Goal: Navigation & Orientation: Understand site structure

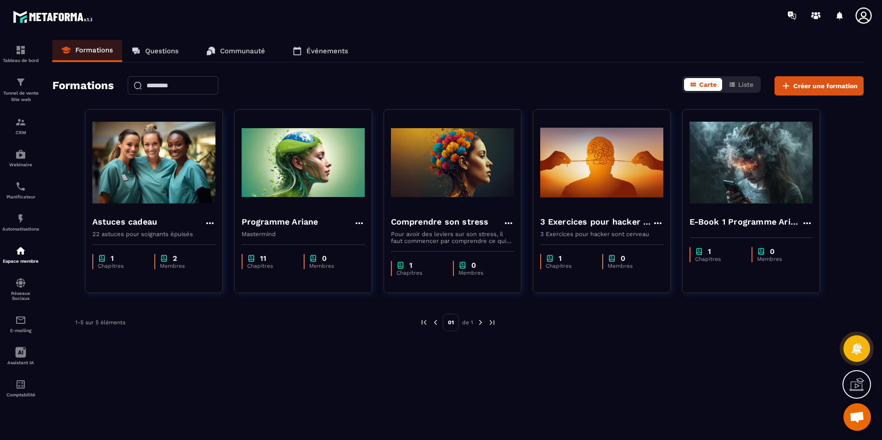
click at [171, 52] on p "Questions" at bounding box center [162, 51] width 34 height 8
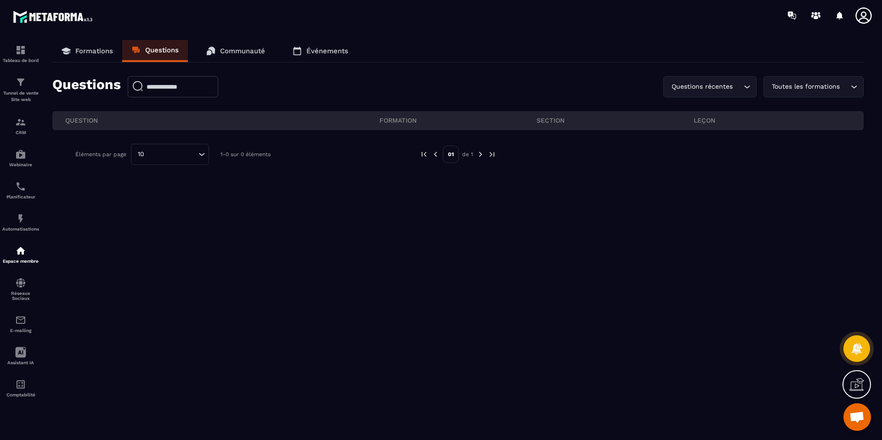
click at [234, 48] on p "Communauté" at bounding box center [242, 51] width 45 height 8
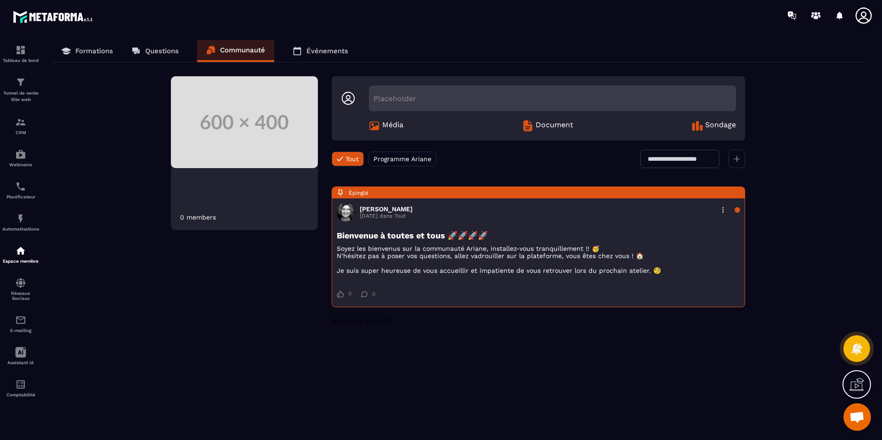
click at [314, 49] on p "Événements" at bounding box center [327, 51] width 42 height 8
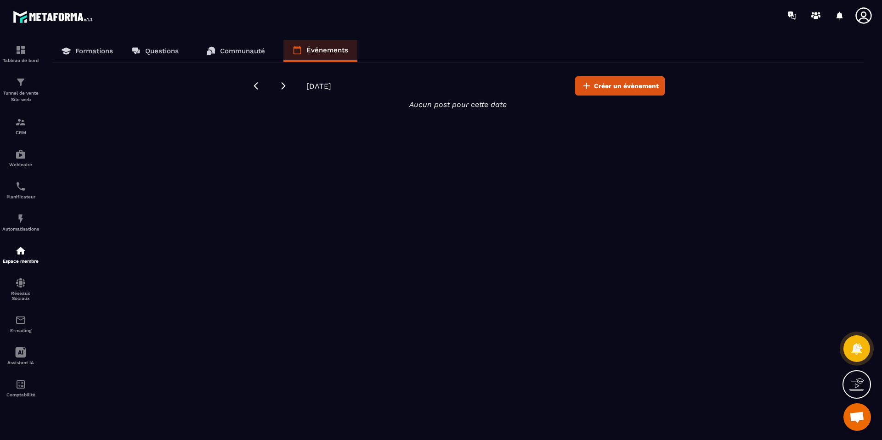
click at [118, 52] on link "Formations" at bounding box center [87, 51] width 70 height 22
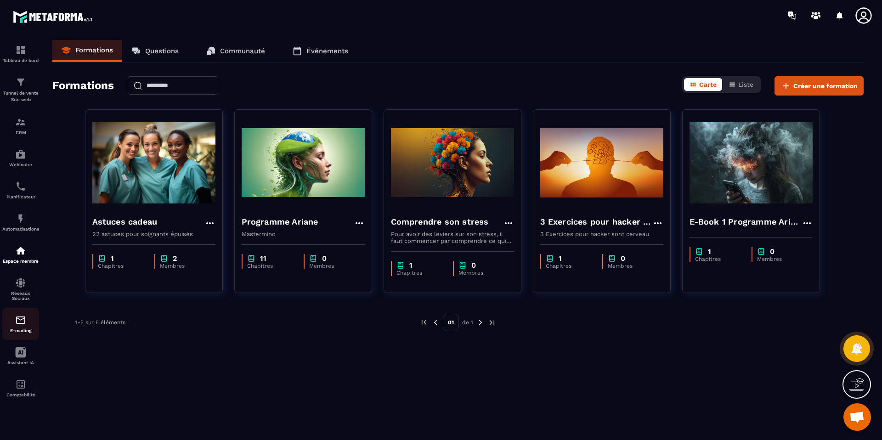
click at [16, 319] on img at bounding box center [20, 320] width 11 height 11
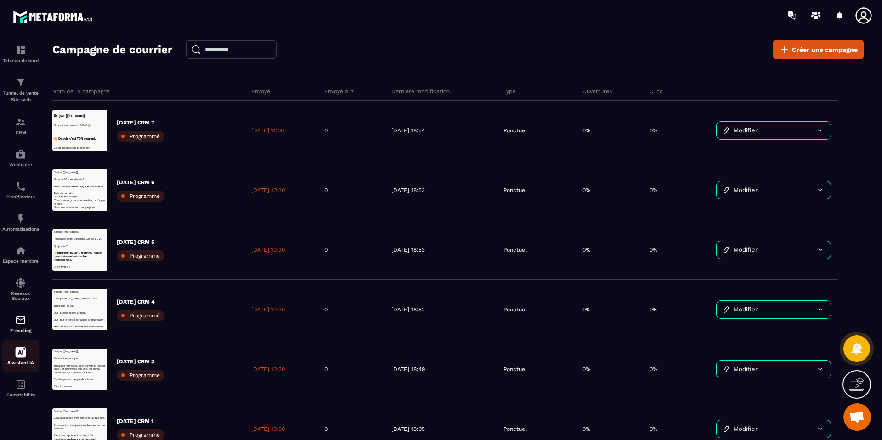
click at [27, 357] on div "Assistant IA" at bounding box center [20, 356] width 37 height 18
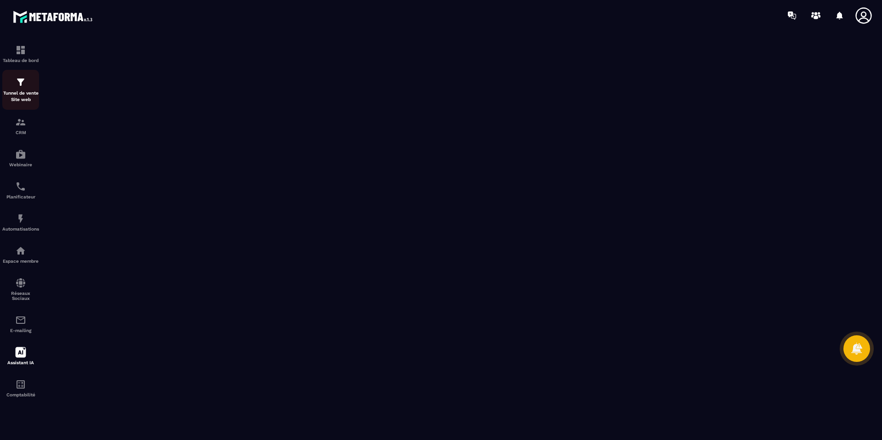
click at [19, 88] on div "Tunnel de vente Site web" at bounding box center [20, 90] width 37 height 26
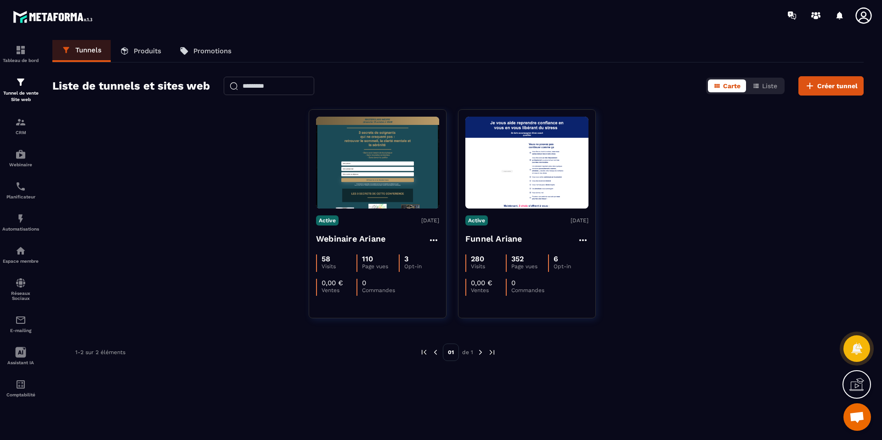
click at [145, 47] on p "Produits" at bounding box center [148, 51] width 28 height 8
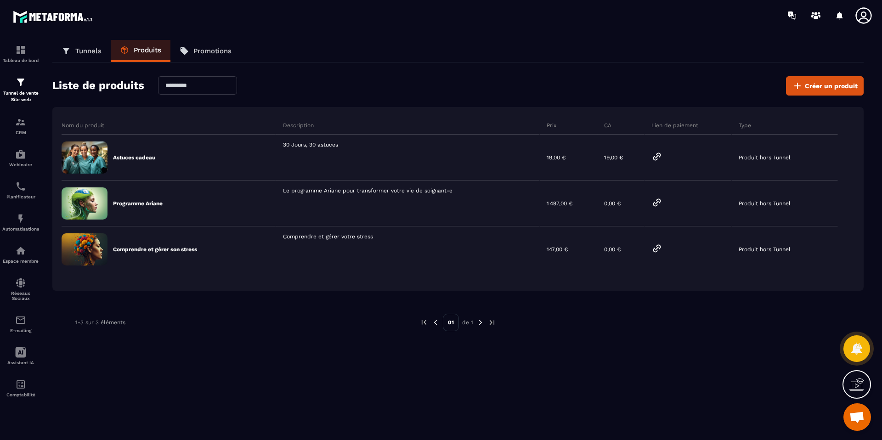
click at [203, 52] on p "Promotions" at bounding box center [212, 51] width 38 height 8
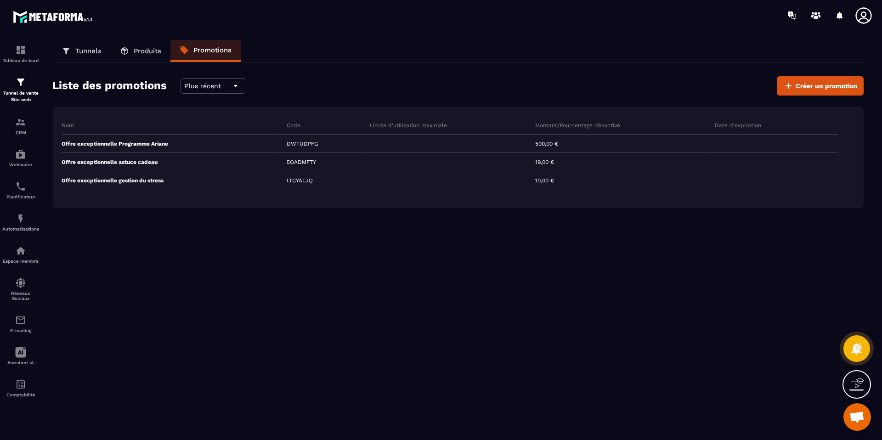
click at [145, 51] on p "Produits" at bounding box center [148, 51] width 28 height 8
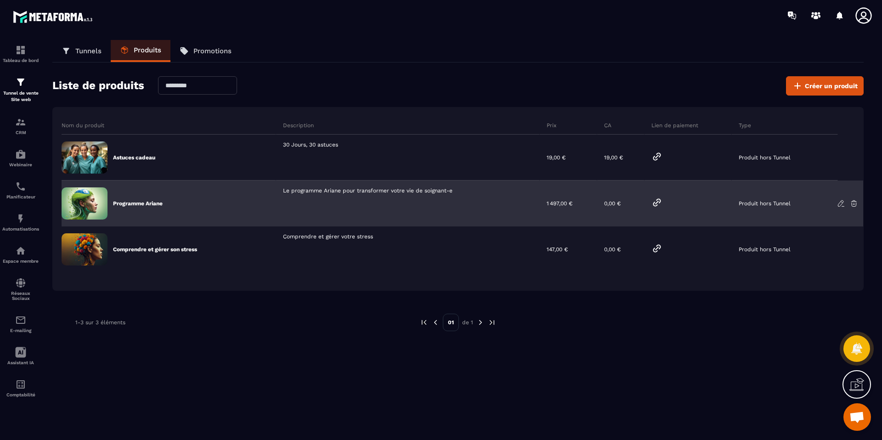
click at [656, 202] on icon at bounding box center [656, 202] width 11 height 11
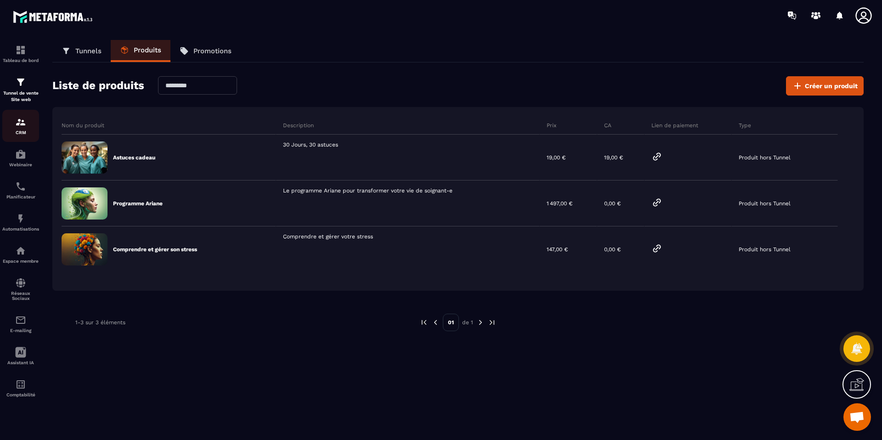
click at [29, 125] on div "CRM" at bounding box center [20, 126] width 37 height 18
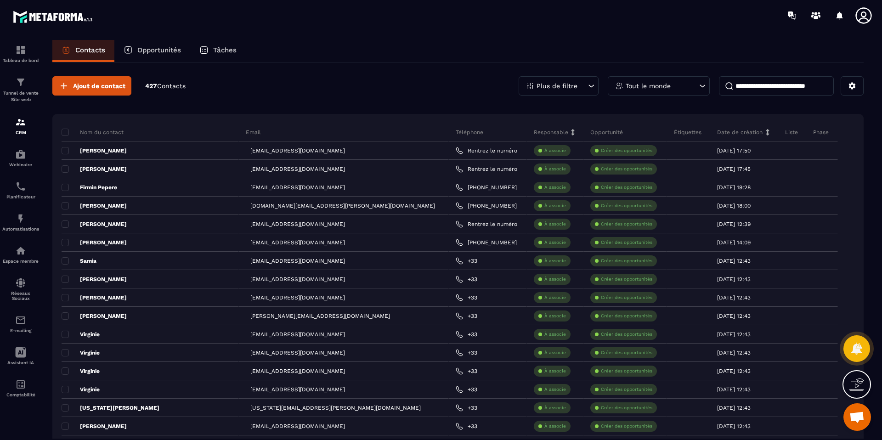
click at [164, 47] on p "Opportunités" at bounding box center [159, 50] width 44 height 8
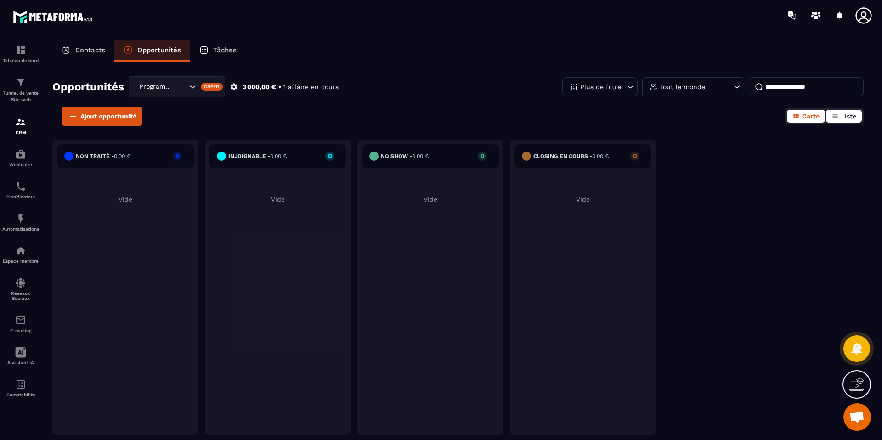
click at [864, 114] on div "Contacts Opportunités Tâches Opportunités Programme [PERSON_NAME] 3 000,00 € • …" at bounding box center [458, 248] width 830 height 417
click at [852, 117] on span "Liste" at bounding box center [848, 116] width 15 height 7
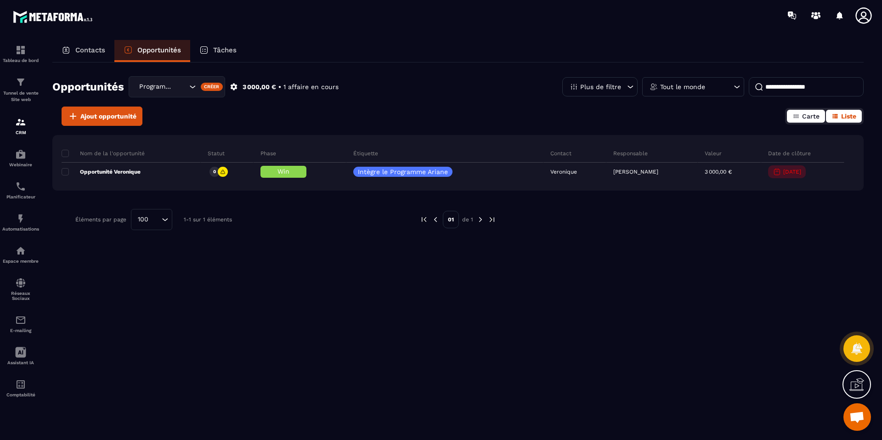
click at [804, 118] on span "Carte" at bounding box center [810, 116] width 17 height 7
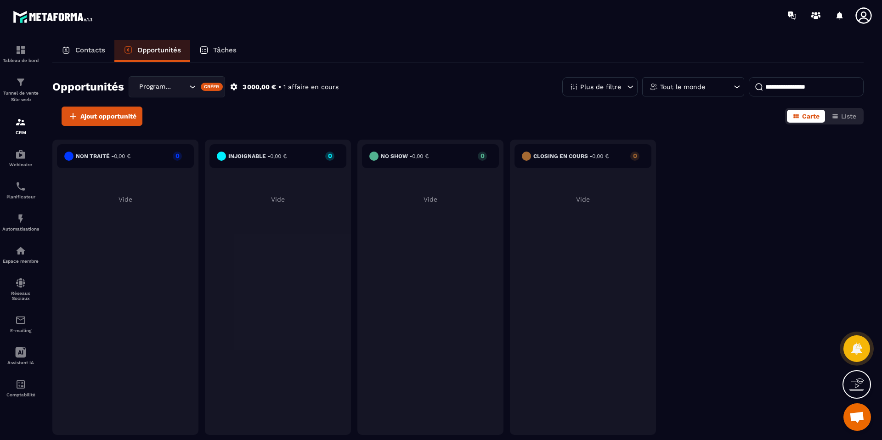
click at [233, 49] on p "Tâches" at bounding box center [224, 50] width 23 height 8
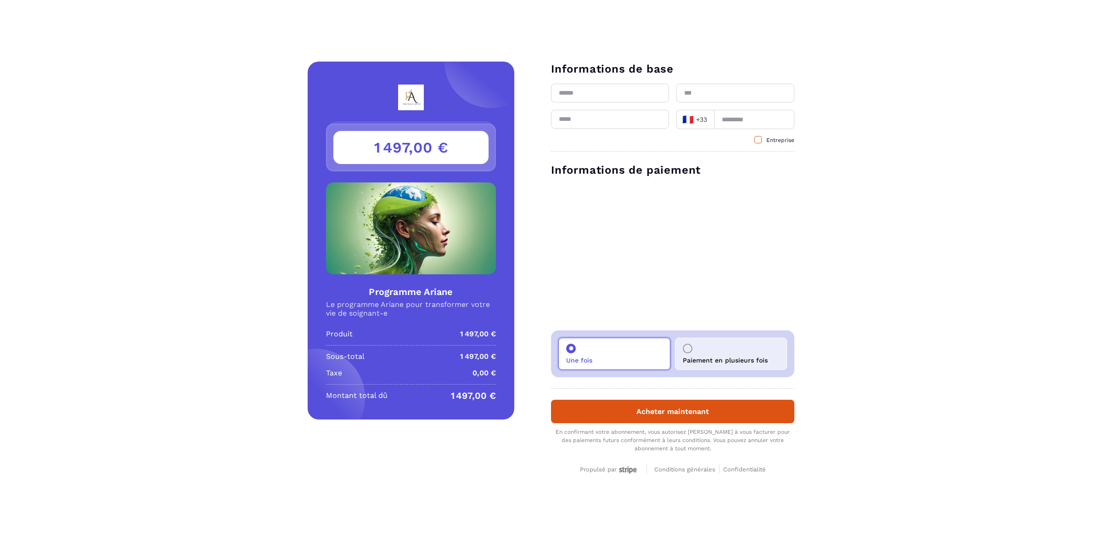
click at [760, 139] on span at bounding box center [758, 139] width 7 height 7
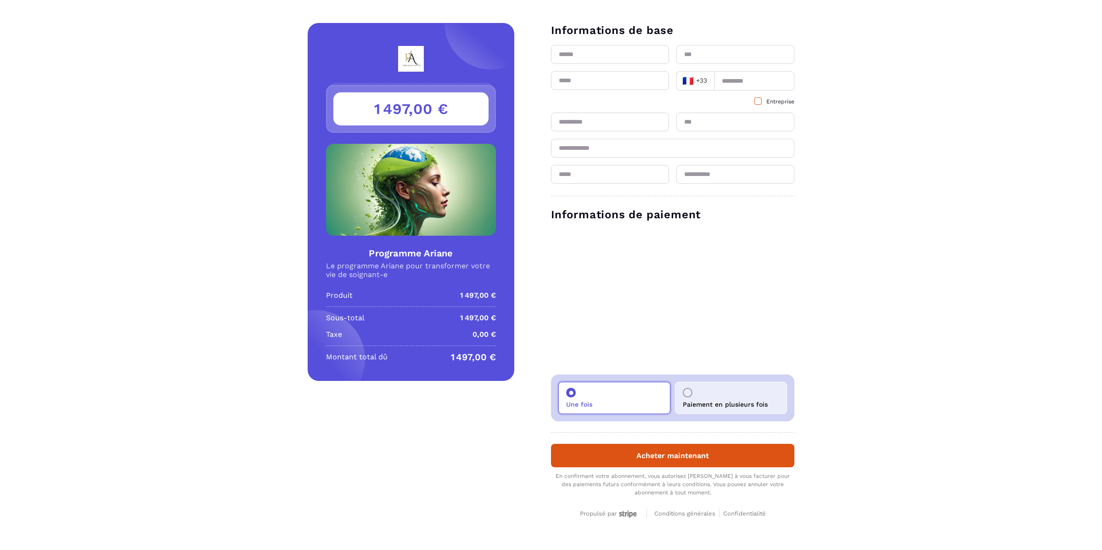
click at [760, 102] on span at bounding box center [758, 100] width 7 height 7
